Goal: Task Accomplishment & Management: Manage account settings

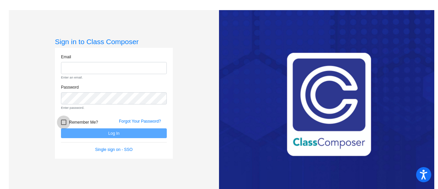
click at [64, 111] on form "Email Enter an email. Password Enter password. Remember Me? Forgot Your Passwor…" at bounding box center [114, 103] width 106 height 99
click at [62, 123] on div at bounding box center [63, 122] width 5 height 5
click at [63, 125] on input "Remember Me?" at bounding box center [63, 125] width 0 height 0
checkbox input "true"
